Goal: Information Seeking & Learning: Learn about a topic

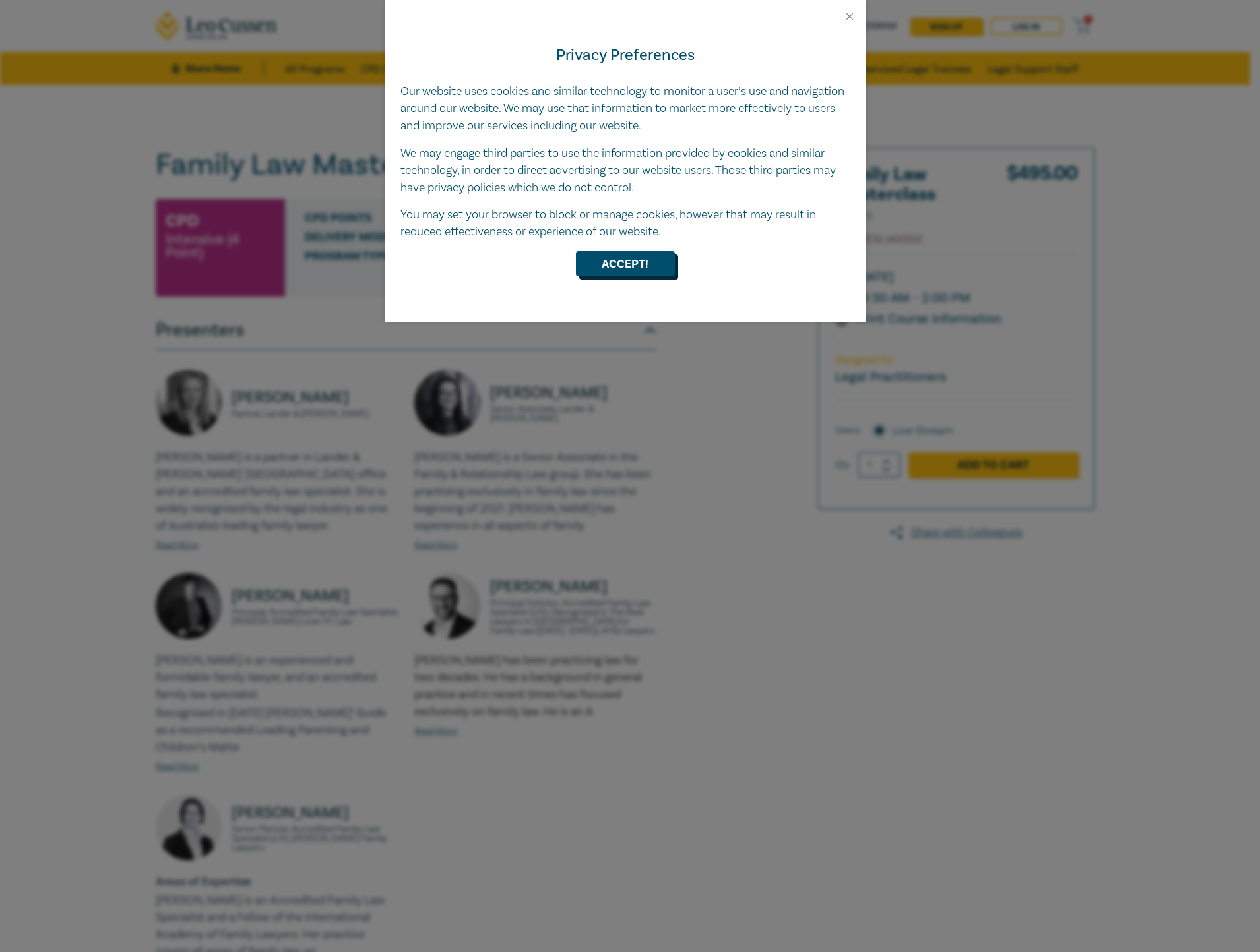
click at [638, 252] on button "Accept!" at bounding box center [625, 264] width 99 height 25
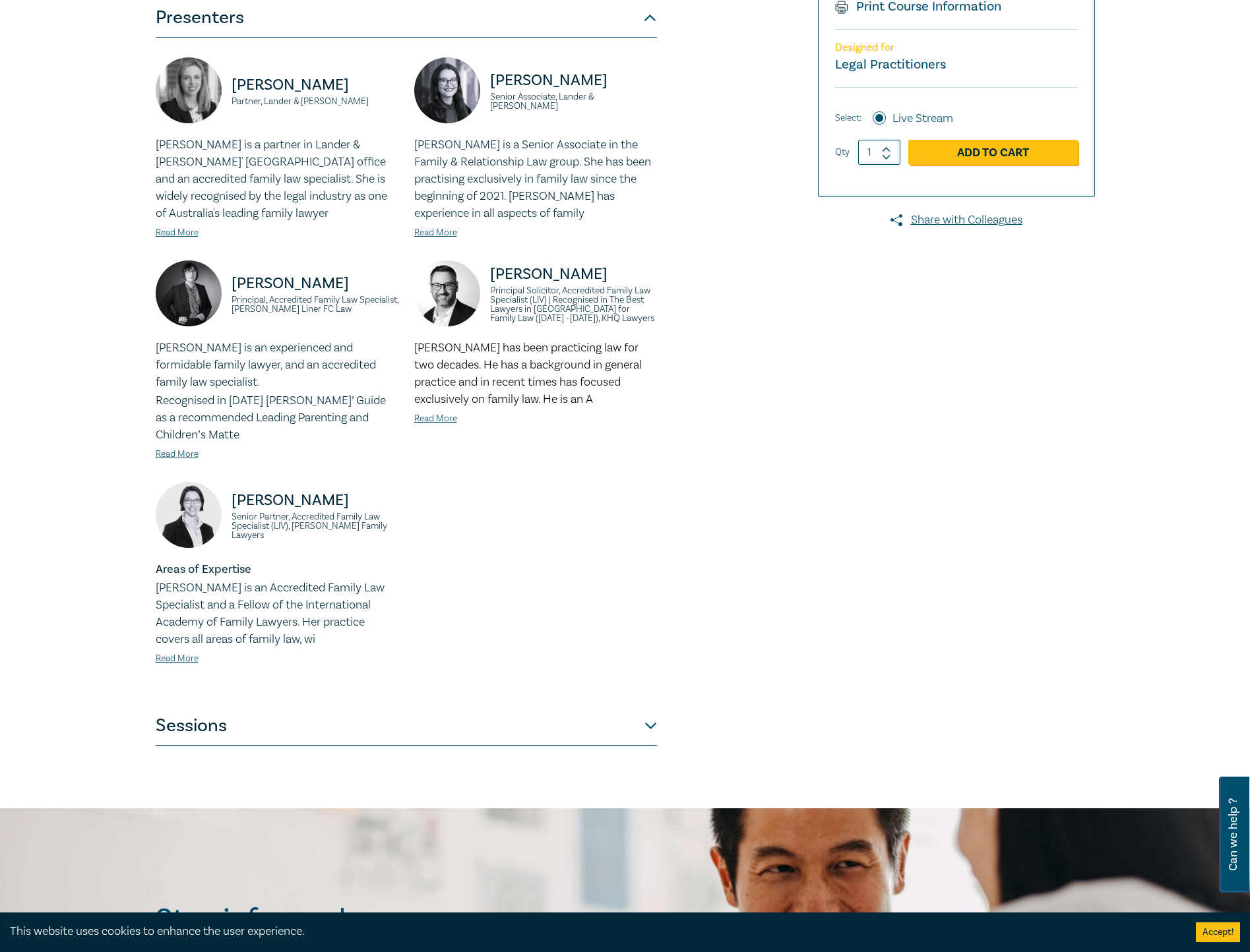
scroll to position [330, 0]
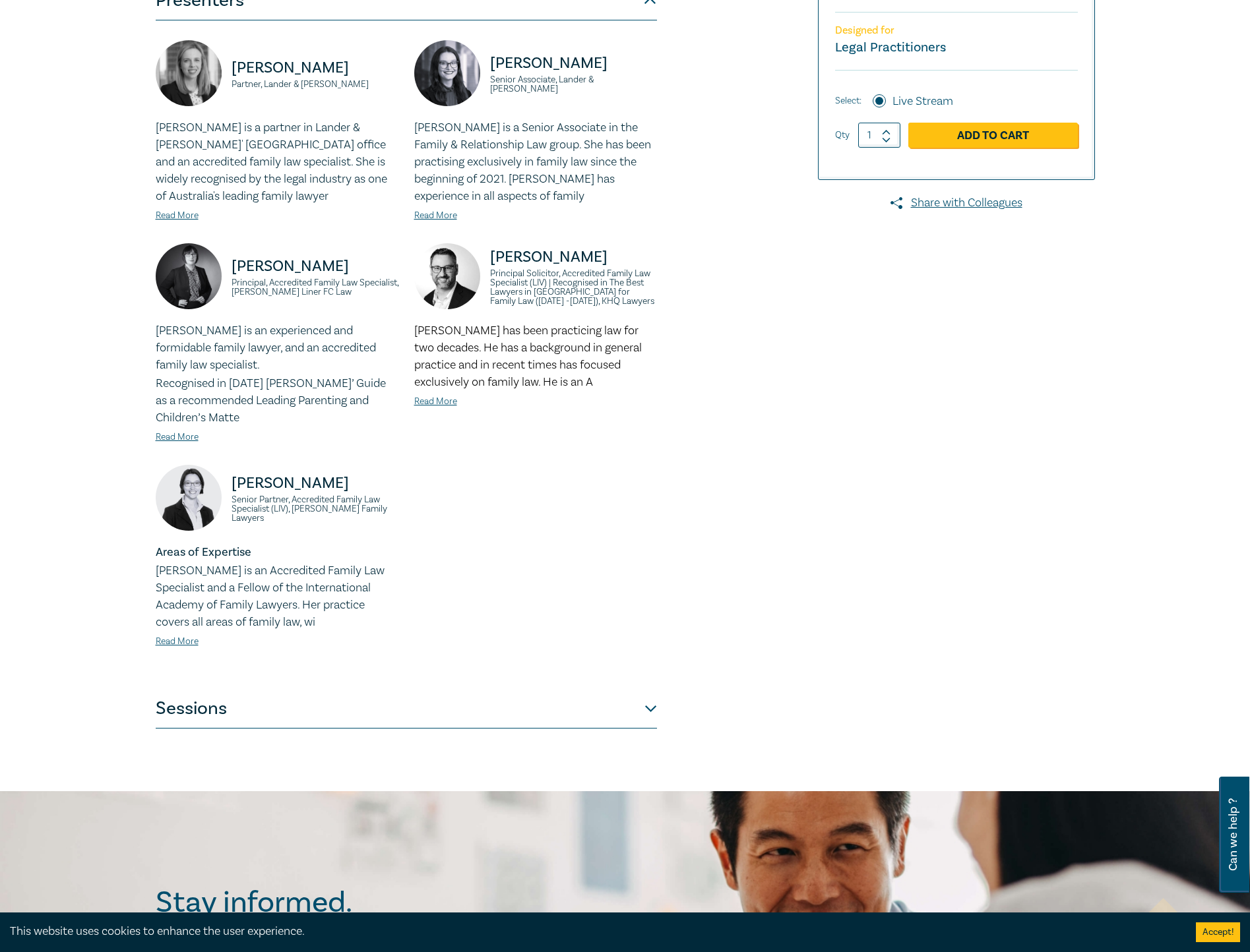
click at [359, 704] on button "Sessions" at bounding box center [406, 709] width 501 height 40
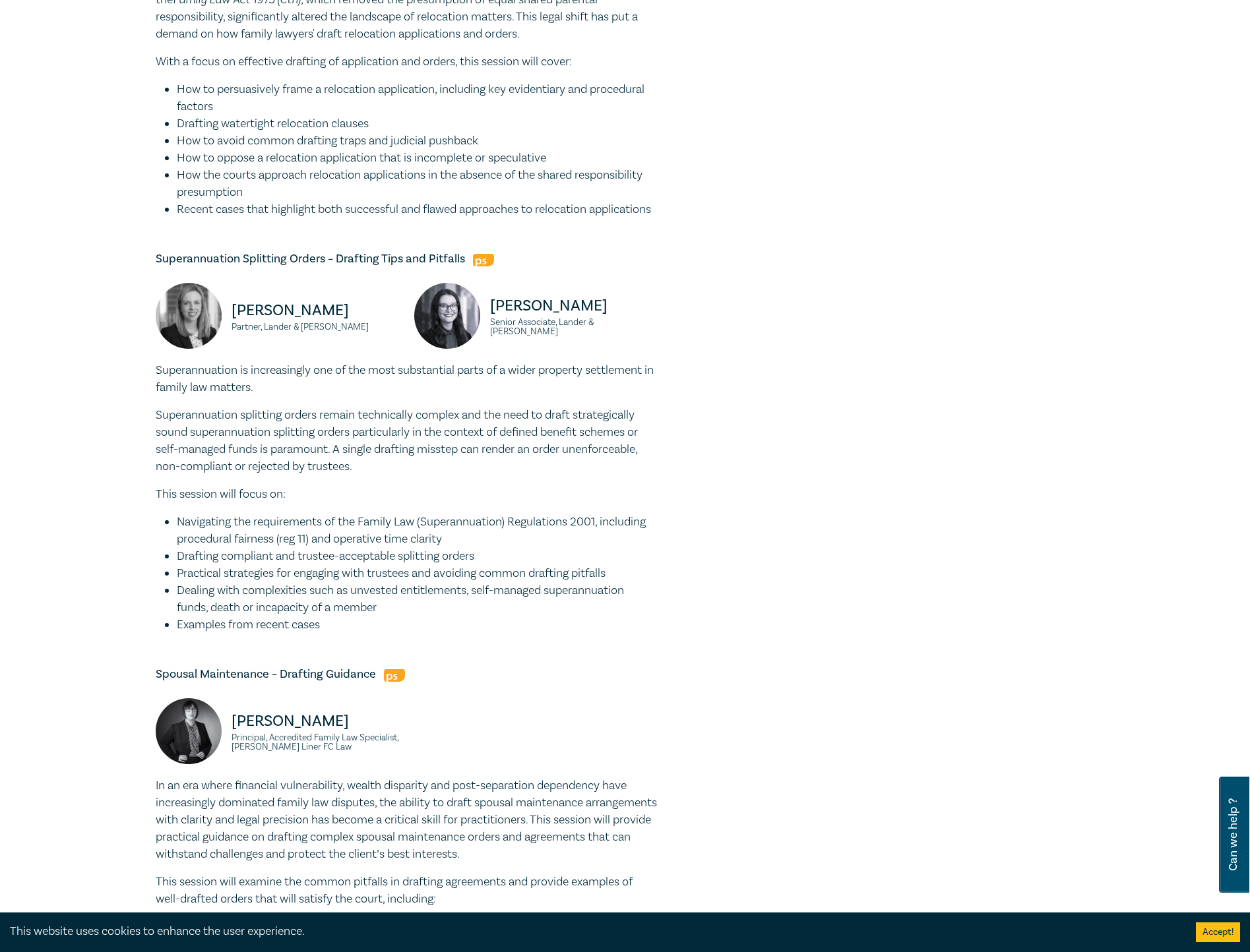
scroll to position [594, 0]
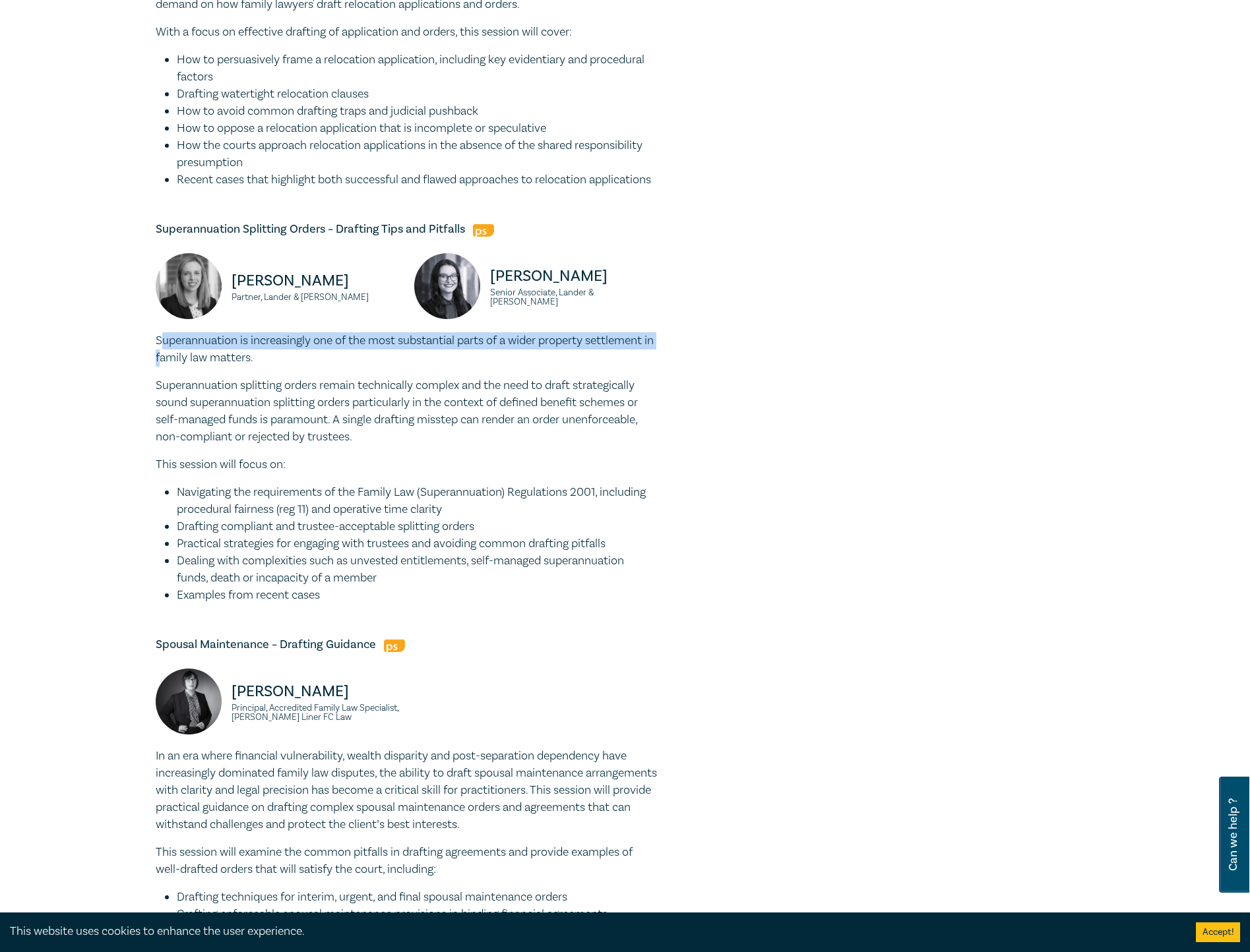
drag, startPoint x: 160, startPoint y: 366, endPoint x: 172, endPoint y: 374, distance: 14.4
click at [172, 366] on p "Superannuation is increasingly one of the most substantial parts of a wider pro…" at bounding box center [406, 350] width 501 height 34
drag, startPoint x: 172, startPoint y: 374, endPoint x: 199, endPoint y: 465, distance: 94.9
click at [199, 465] on div "Superannuation is increasingly one of the most substantial parts of a wider pro…" at bounding box center [406, 468] width 501 height 272
click at [152, 354] on div "Family Law Masterclass I25049 CPD Intensive (4 Point) CPD Points 4 Point s Deli…" at bounding box center [466, 482] width 636 height 1856
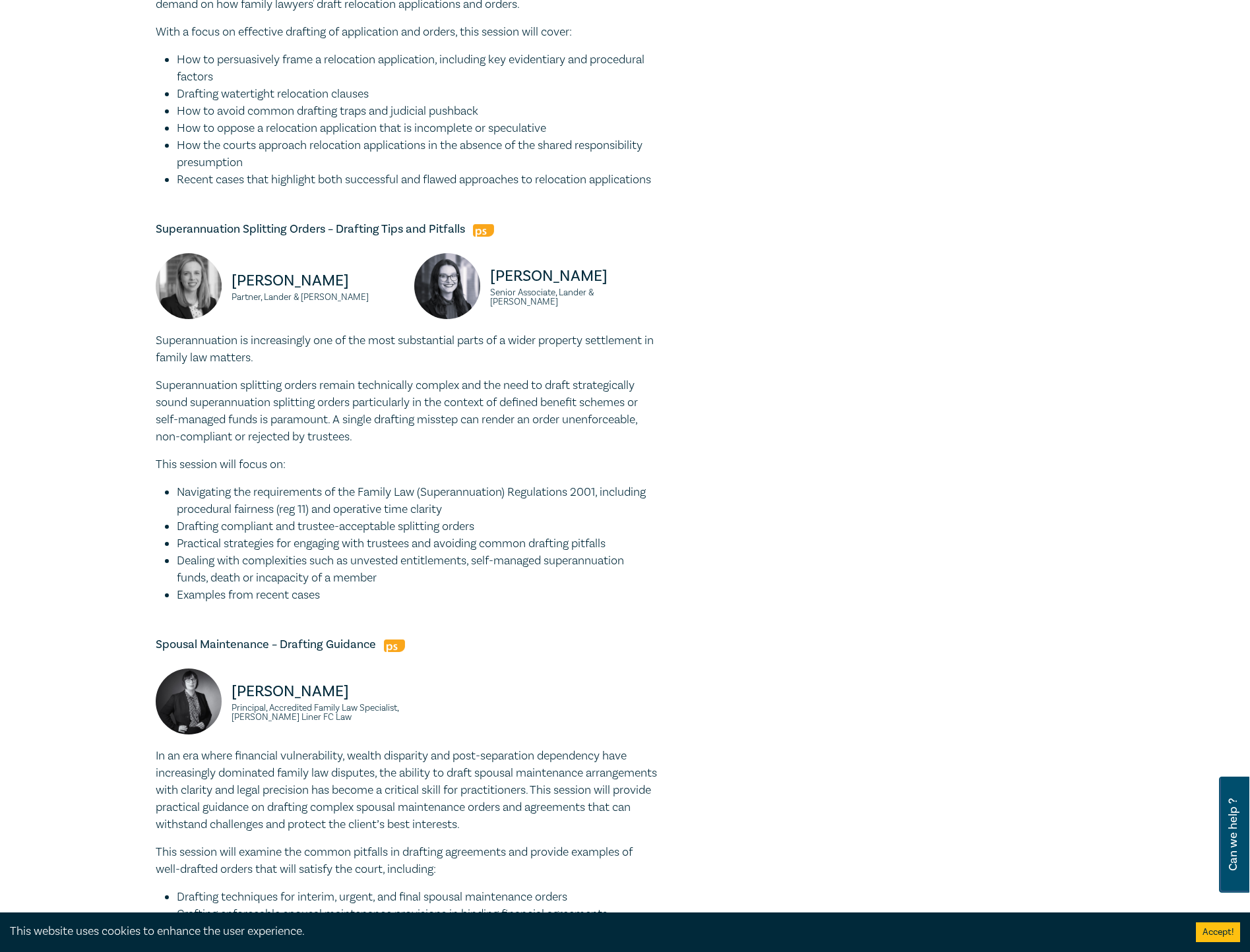
drag, startPoint x: 150, startPoint y: 356, endPoint x: 377, endPoint y: 616, distance: 345.2
click at [377, 616] on div "Family Law Masterclass I25049 CPD Intensive (4 Point) CPD Points 4 Point s Deli…" at bounding box center [466, 482] width 636 height 1856
copy div "Superannuation is increasingly one of the most substantial parts of a wider pro…"
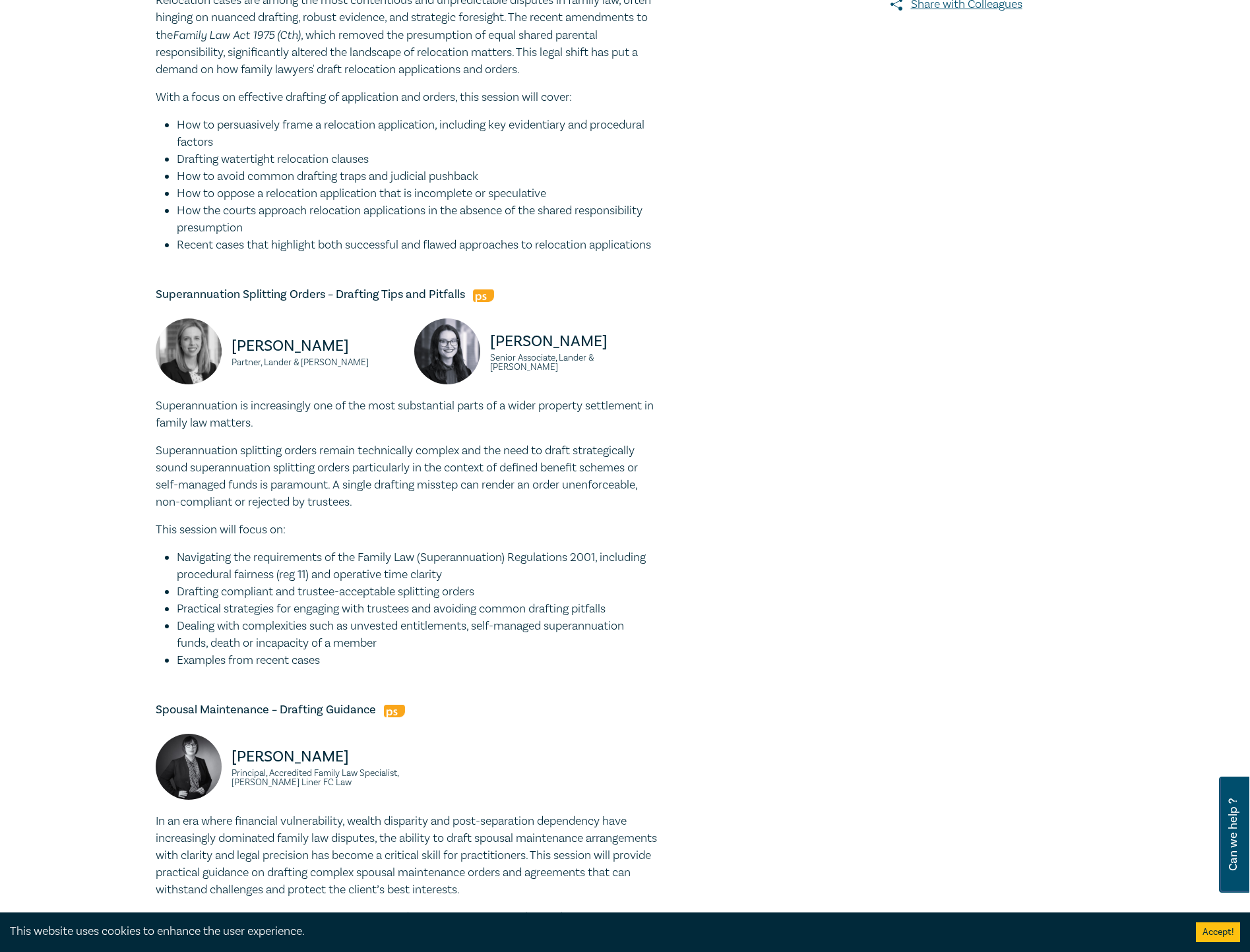
scroll to position [462, 0]
